Goal: Task Accomplishment & Management: Use online tool/utility

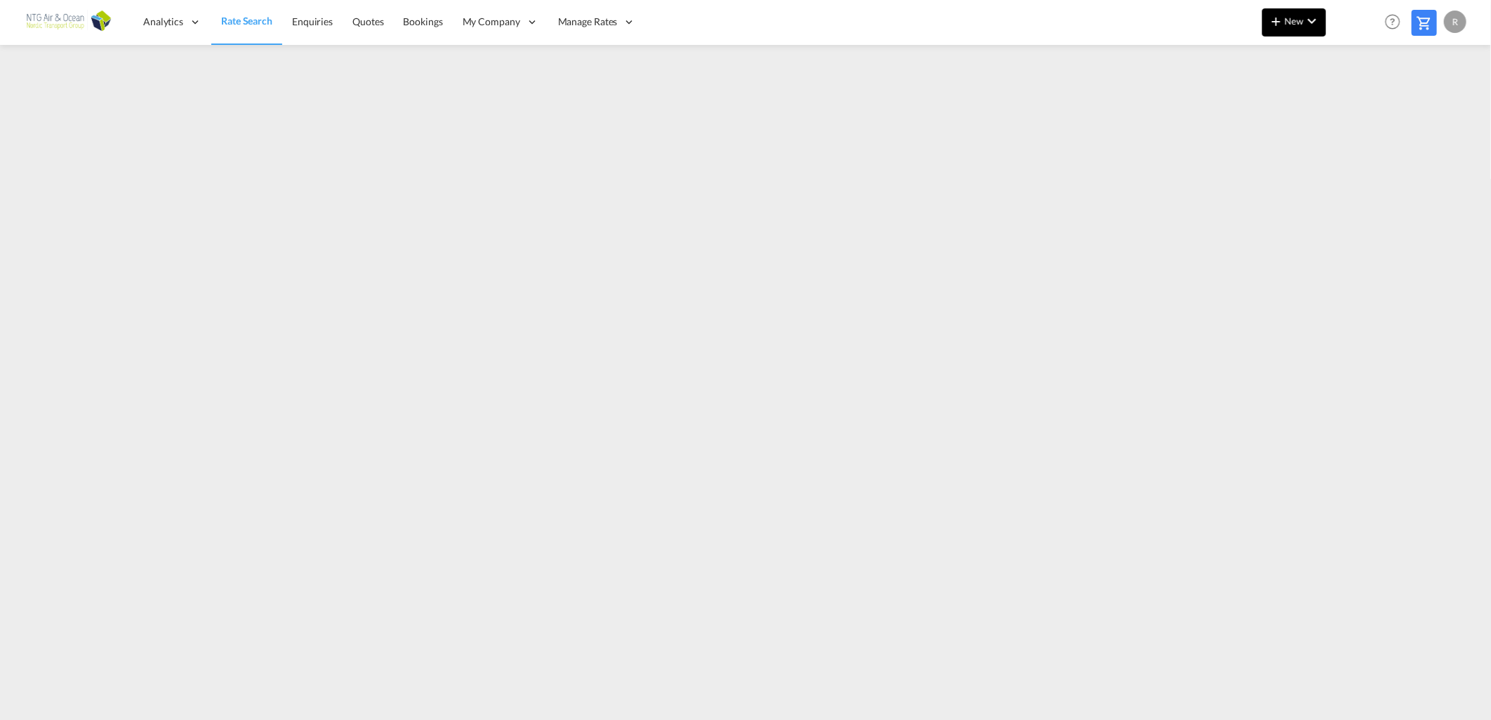
click at [1305, 24] on md-icon "icon-chevron-down" at bounding box center [1312, 21] width 17 height 17
click at [1359, 104] on span "Ratesheet" at bounding box center [1352, 105] width 15 height 28
